Goal: Check status: Check status

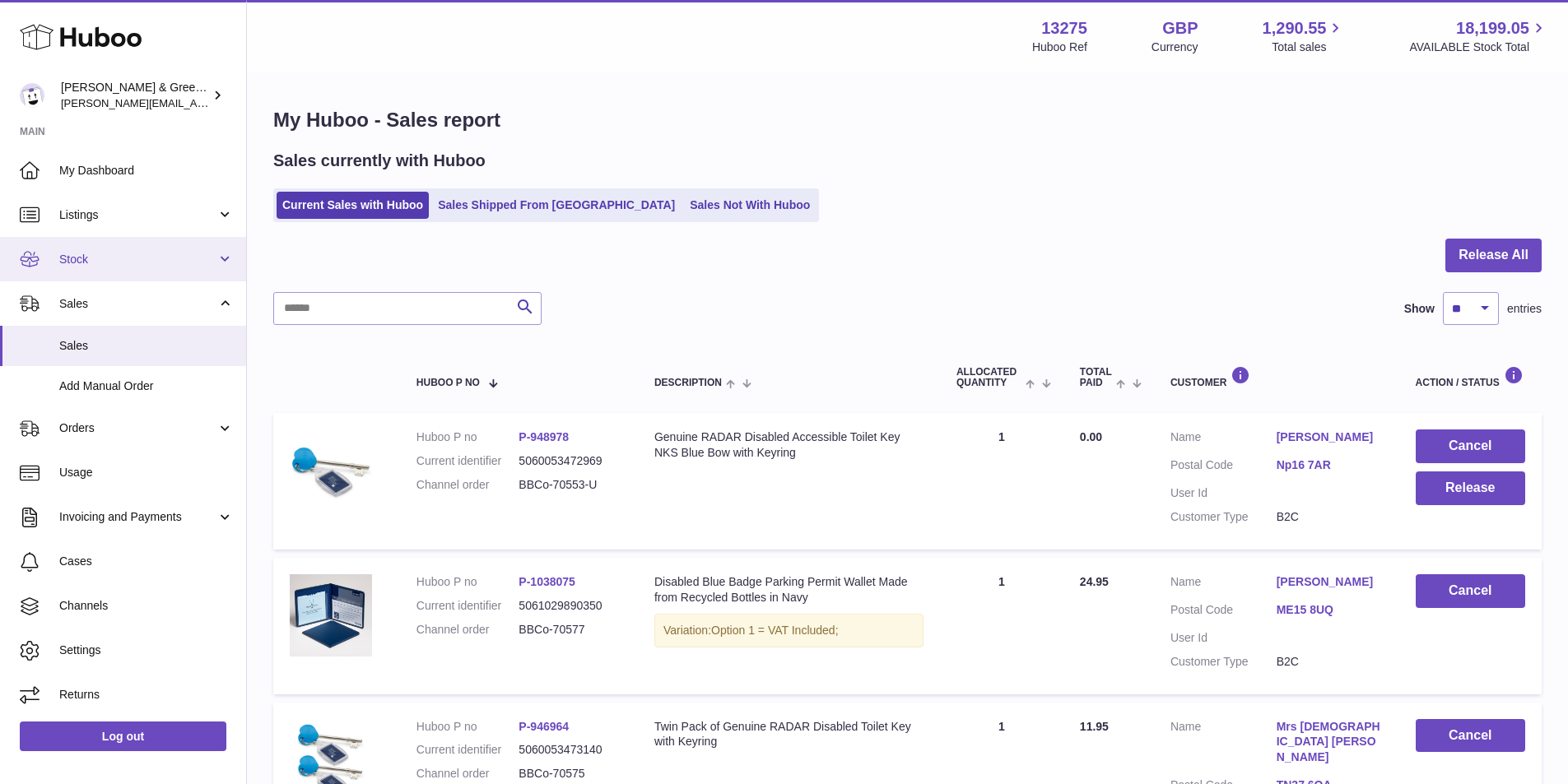
click at [153, 271] on link "Stock" at bounding box center [123, 258] width 246 height 44
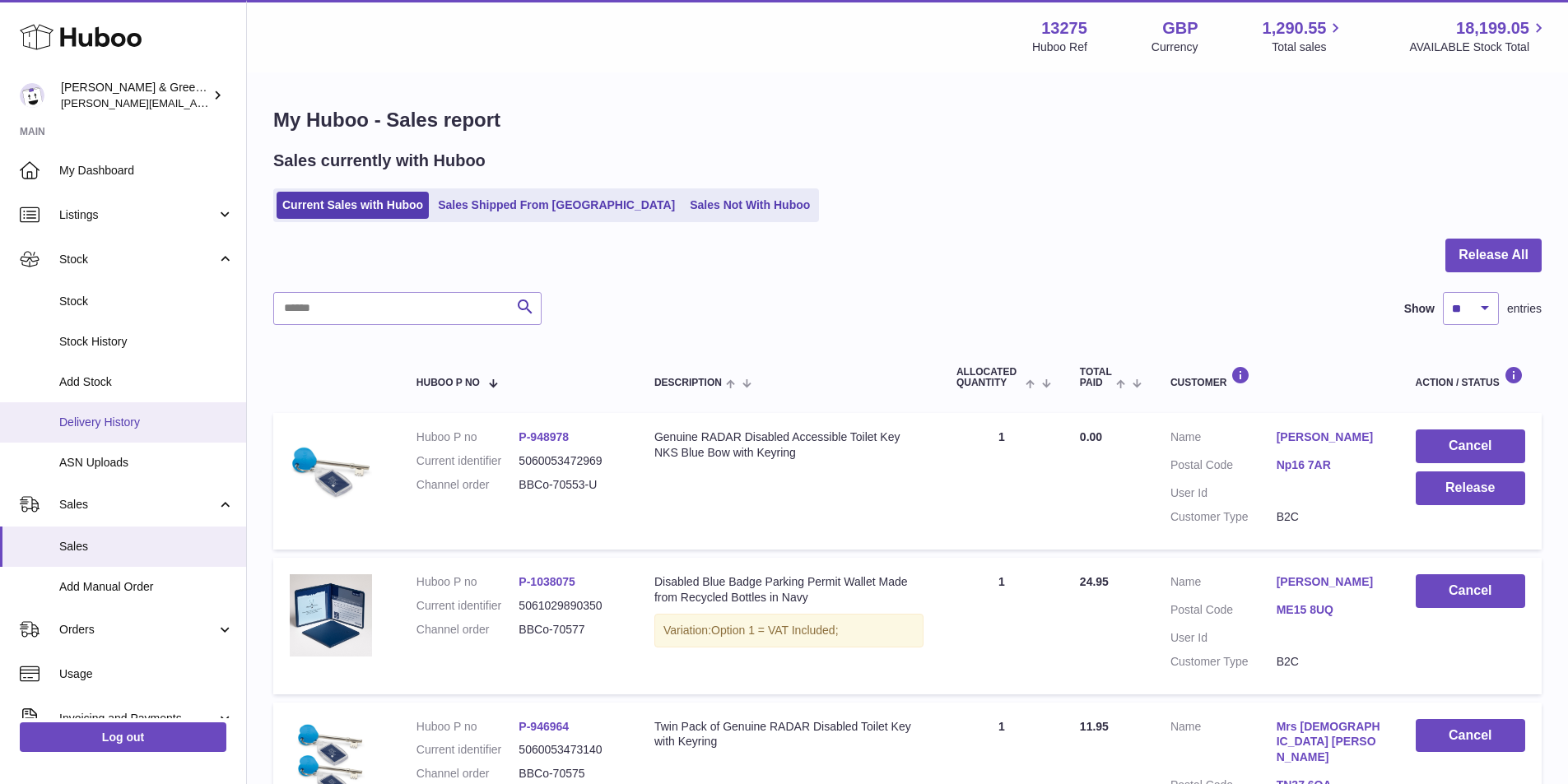
click at [126, 422] on span "Delivery History" at bounding box center [146, 422] width 174 height 16
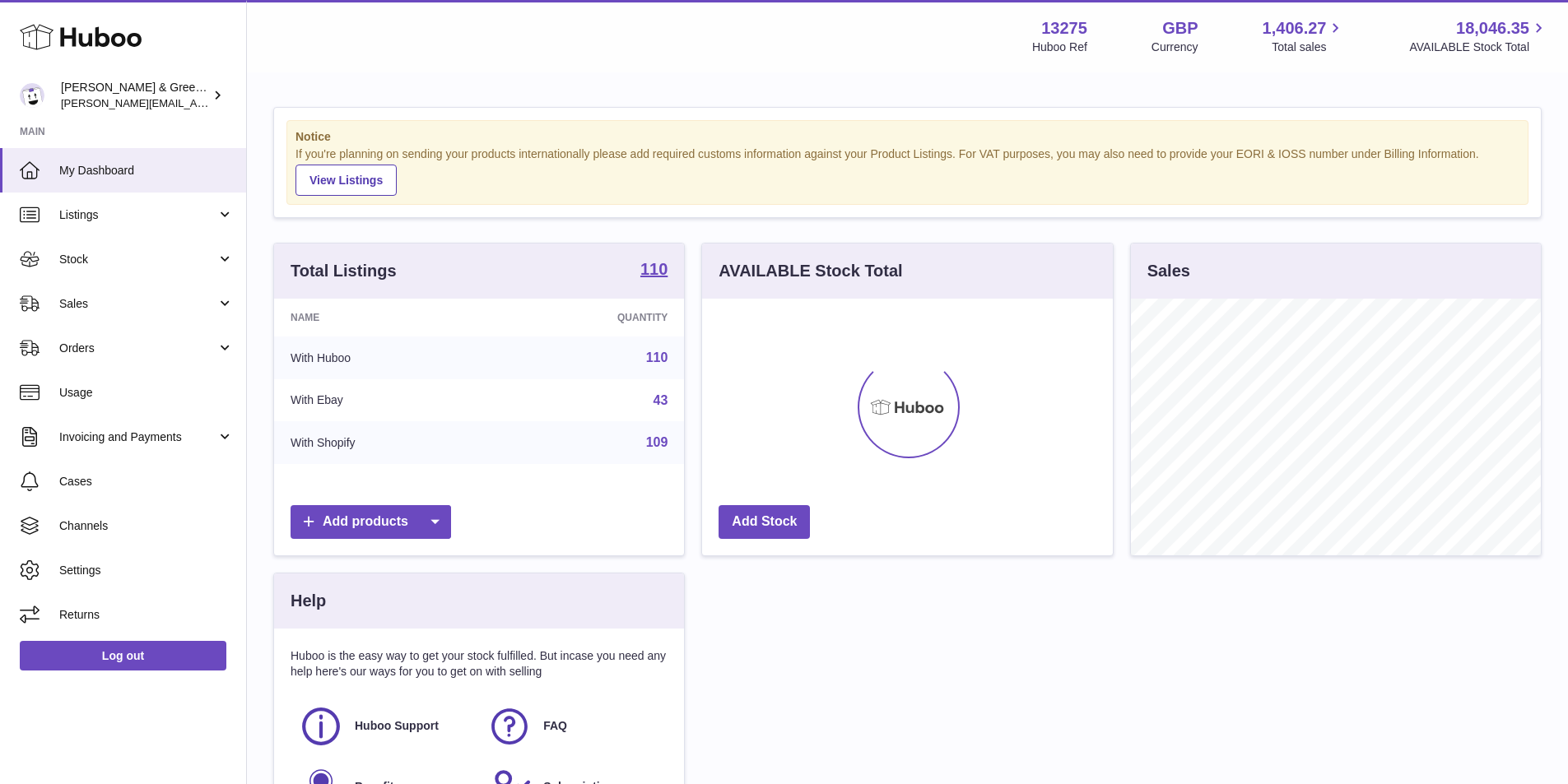
scroll to position [257, 411]
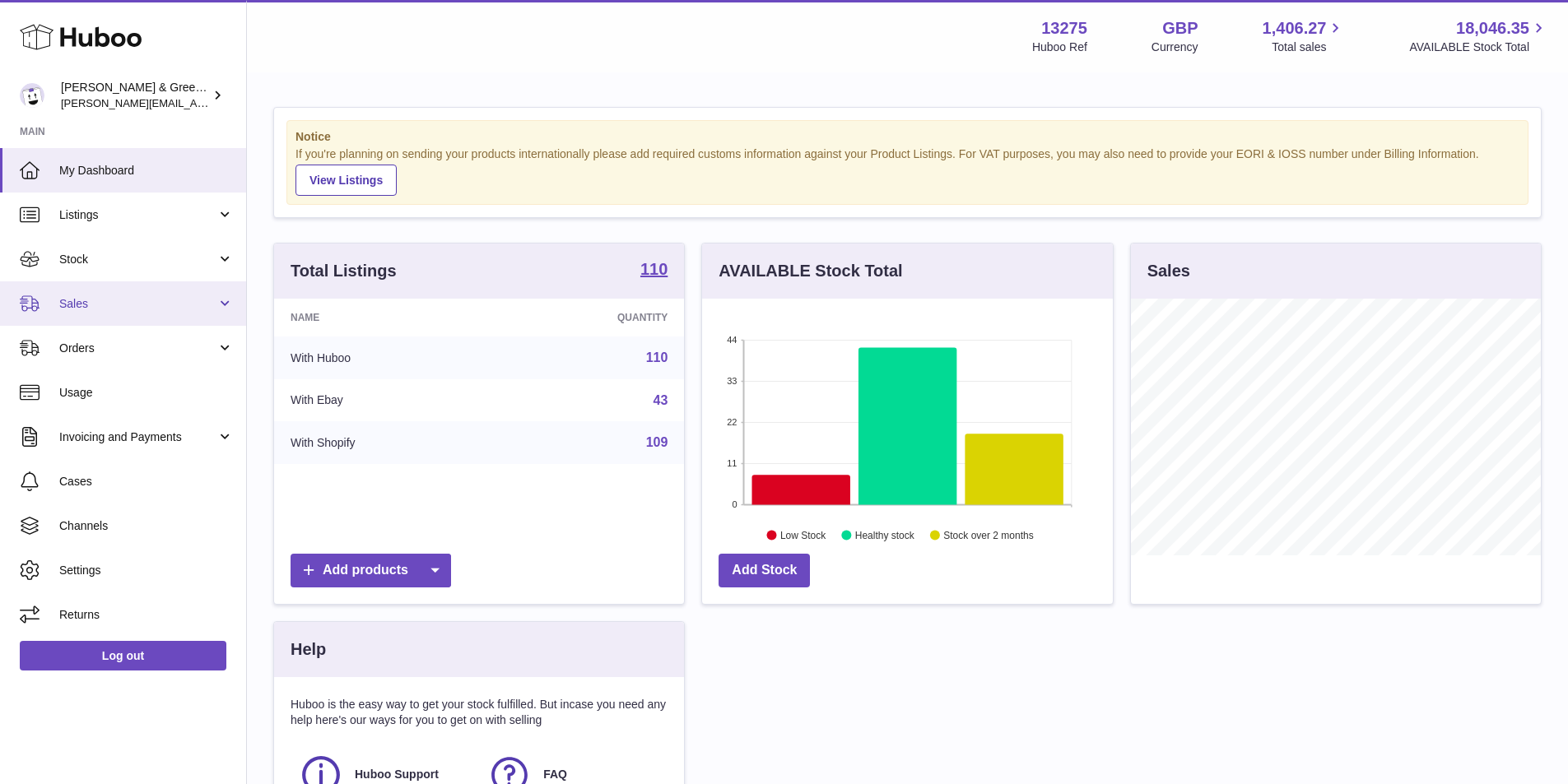
click at [112, 307] on span "Sales" at bounding box center [138, 304] width 158 height 16
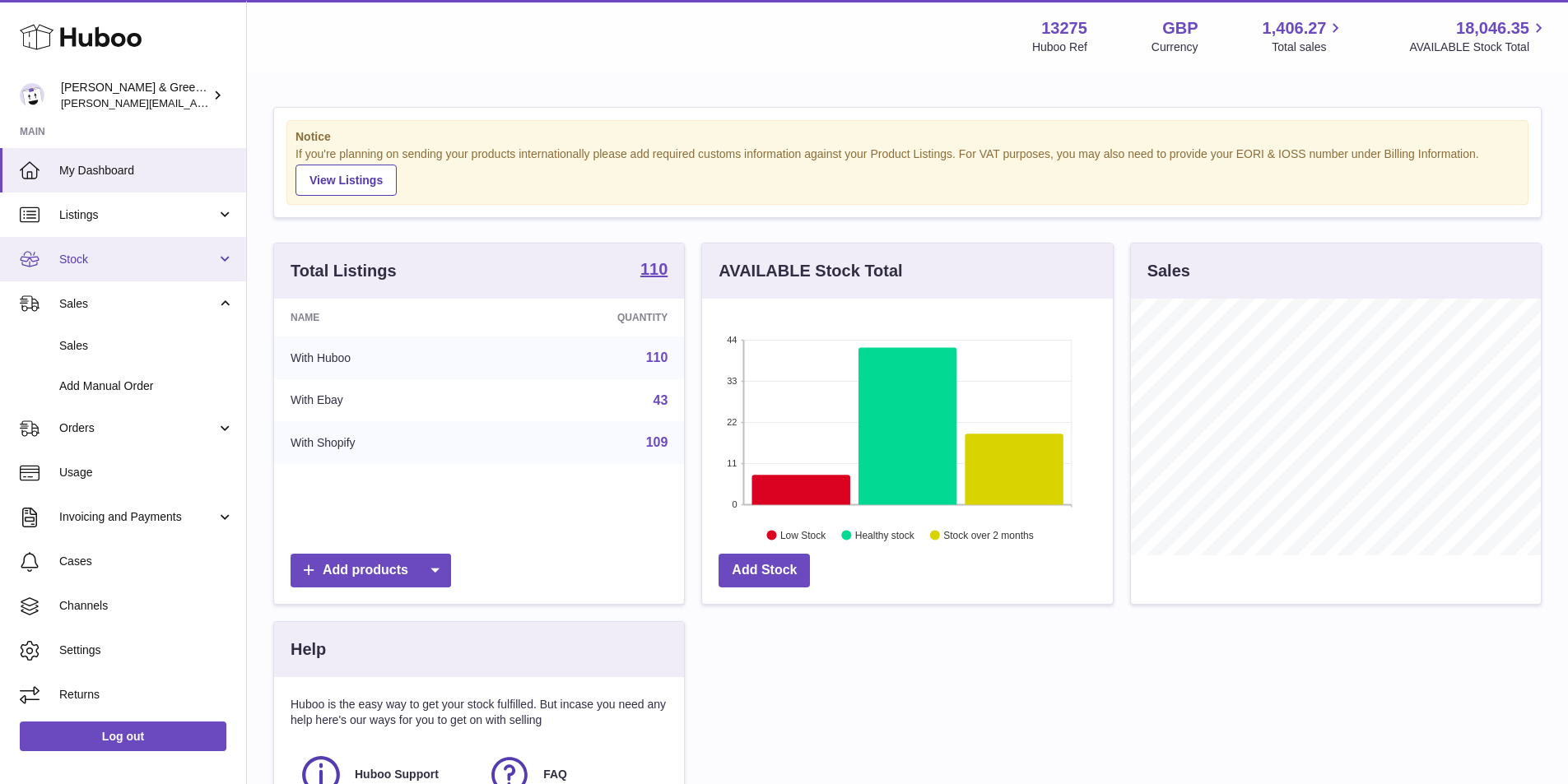
click at [142, 266] on span "Stock" at bounding box center [138, 259] width 158 height 16
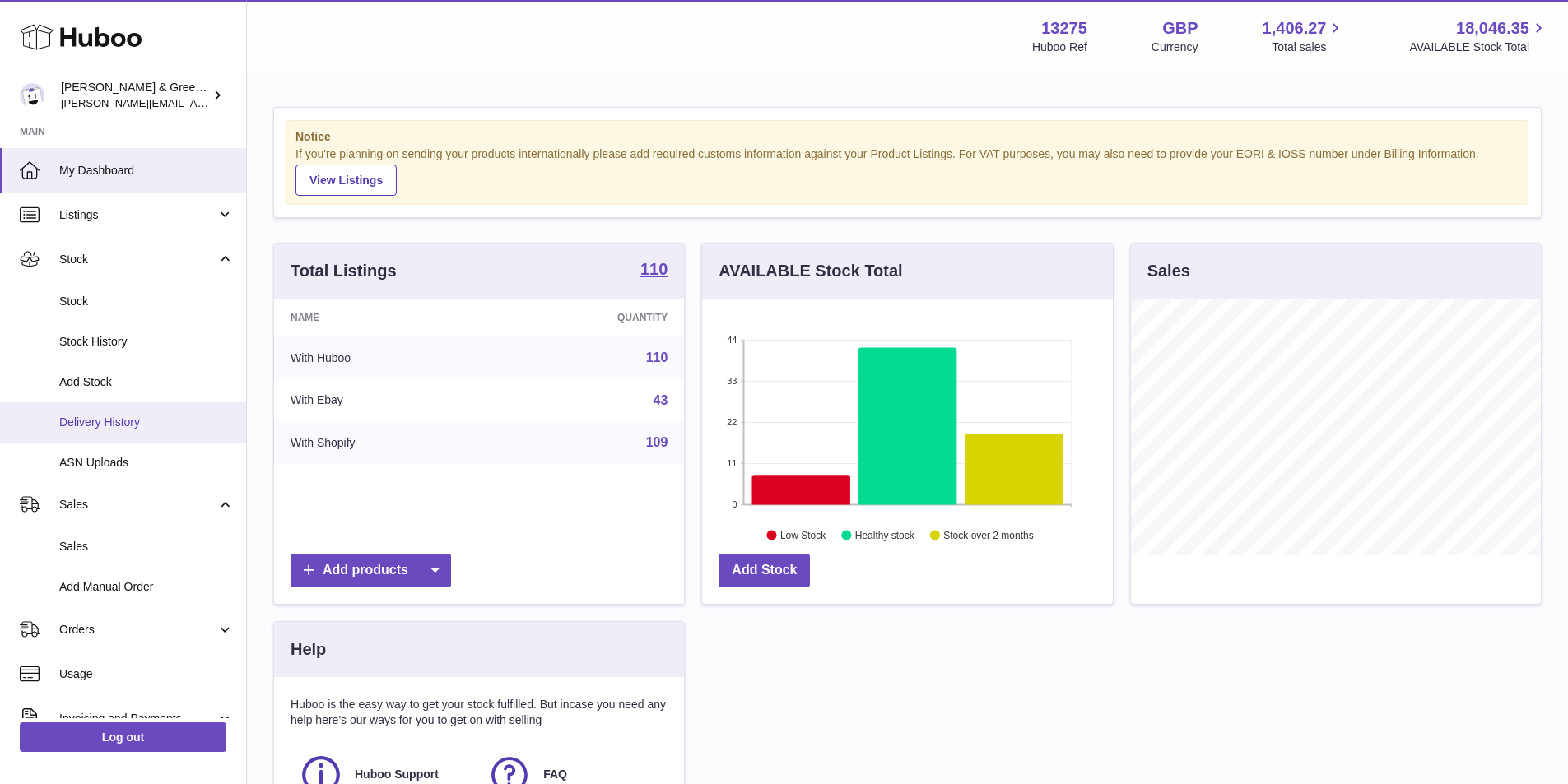
click at [119, 428] on span "Delivery History" at bounding box center [146, 422] width 174 height 16
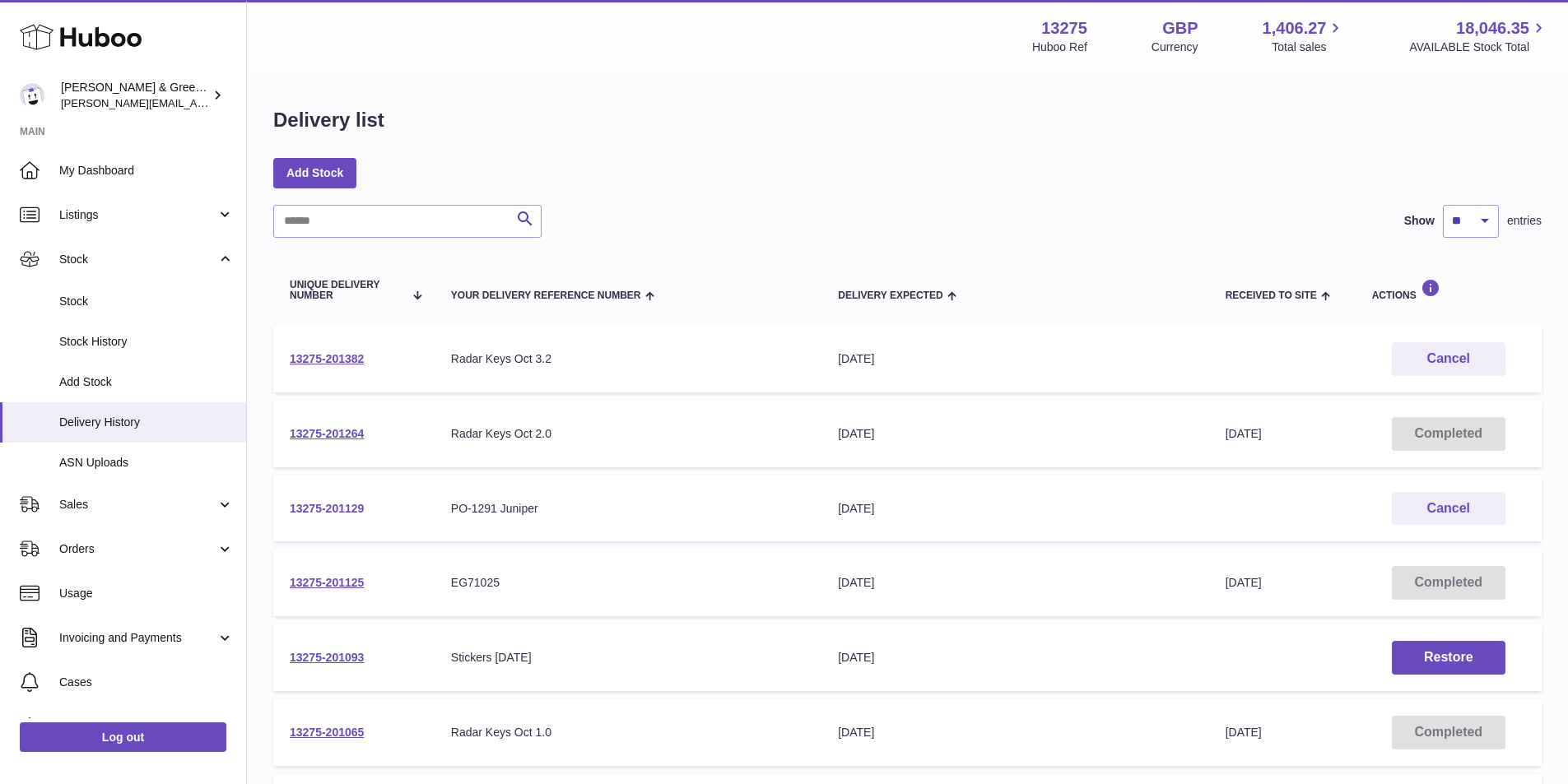
click at [344, 509] on link "13275-201129" at bounding box center [326, 508] width 74 height 13
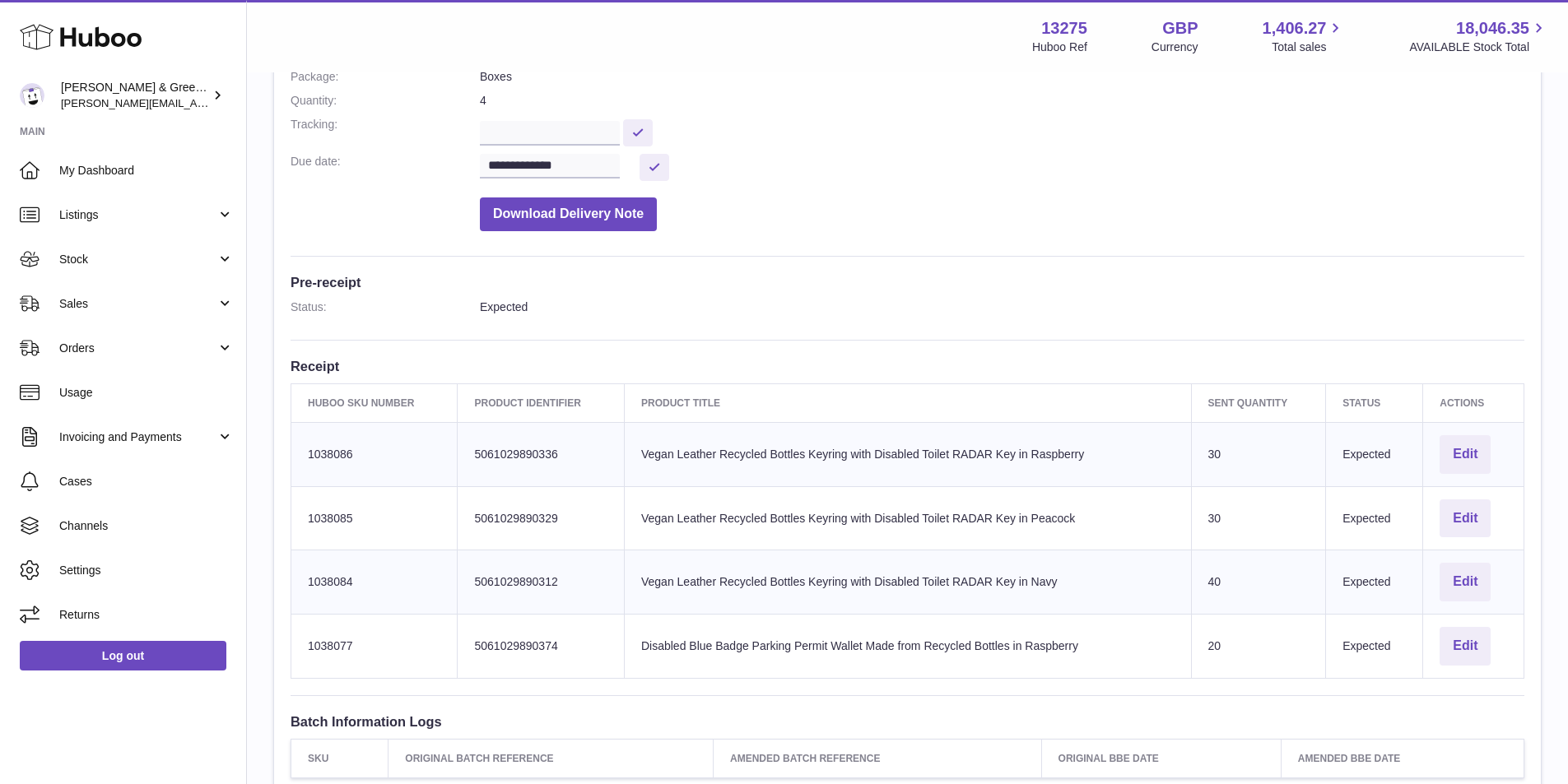
scroll to position [228, 0]
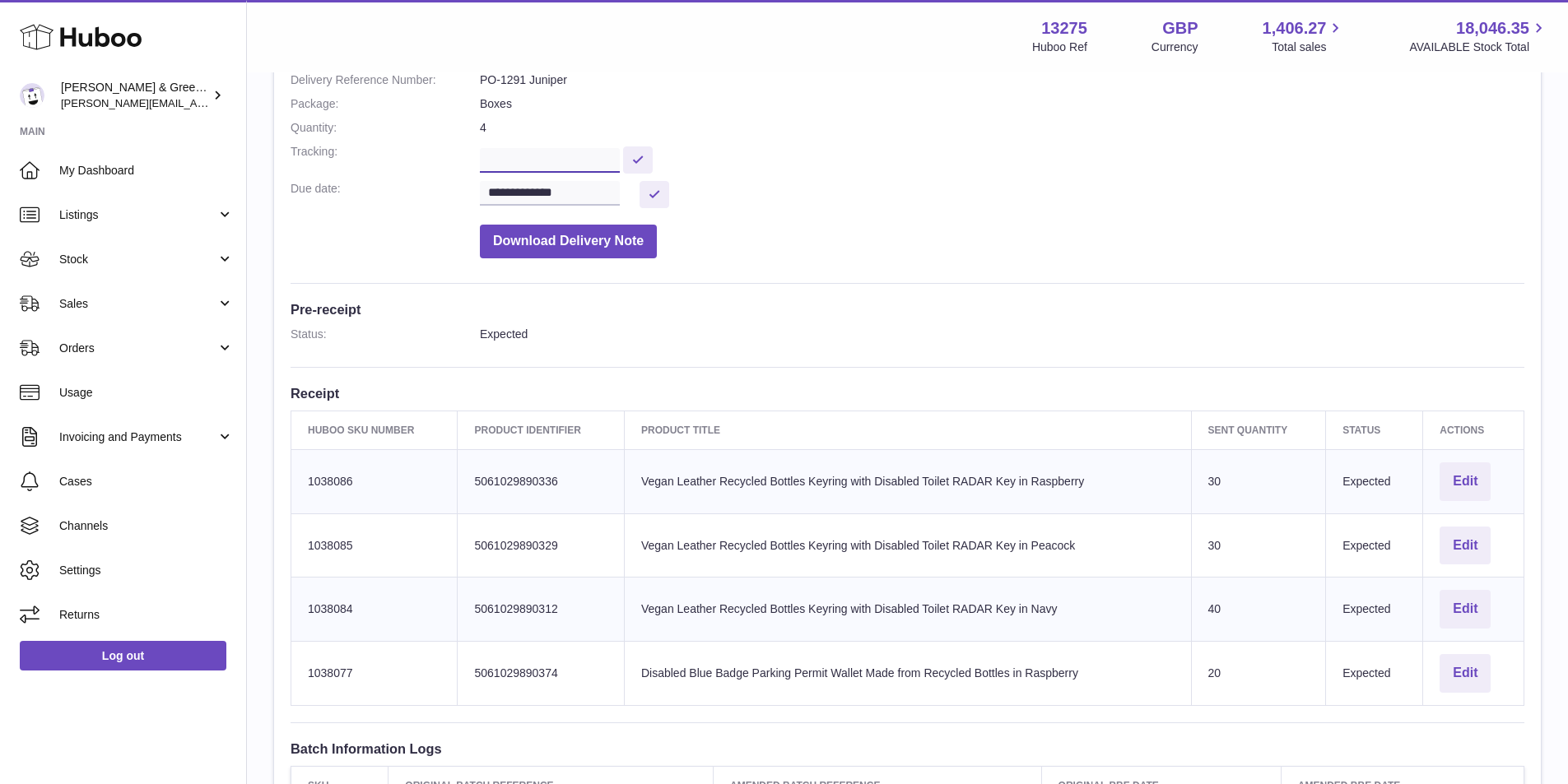
click at [532, 157] on input "text" at bounding box center [549, 160] width 140 height 24
paste input "**********"
type input "**********"
click at [653, 158] on button at bounding box center [638, 159] width 30 height 27
